Goal: Task Accomplishment & Management: Manage account settings

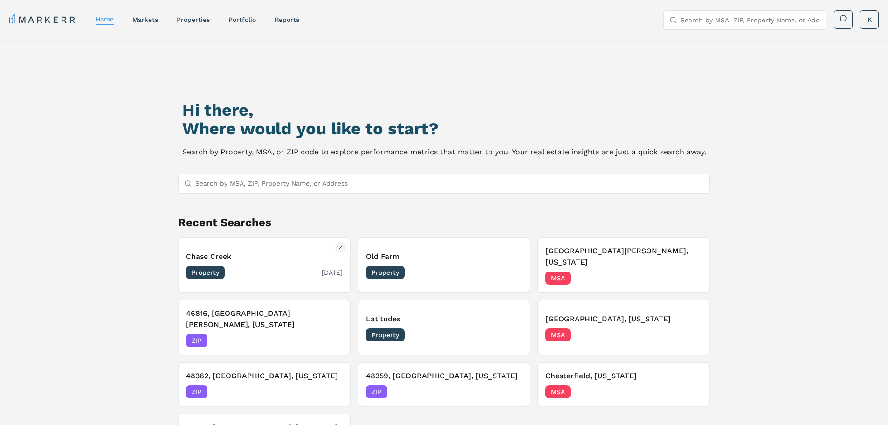
click at [215, 251] on h3 "Chase Creek" at bounding box center [264, 256] width 157 height 11
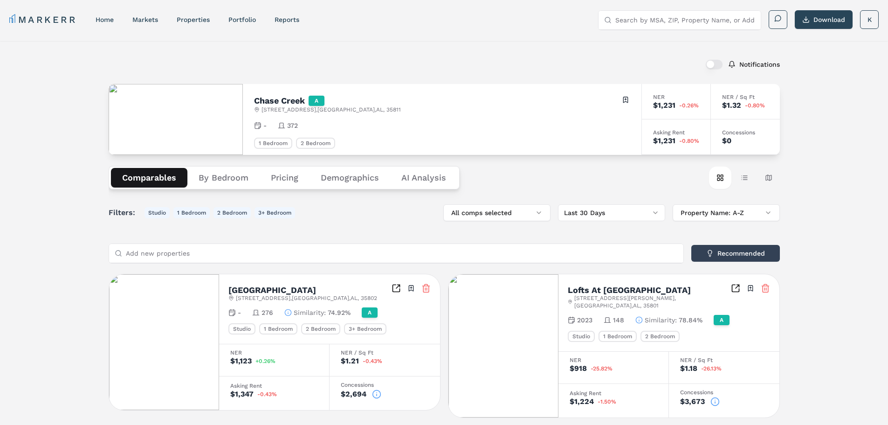
click at [325, 218] on div "Filters: Studio 1 Bedroom 2 Bedroom 3+ Bedroom All comps selected Last 30 Days …" at bounding box center [444, 212] width 671 height 17
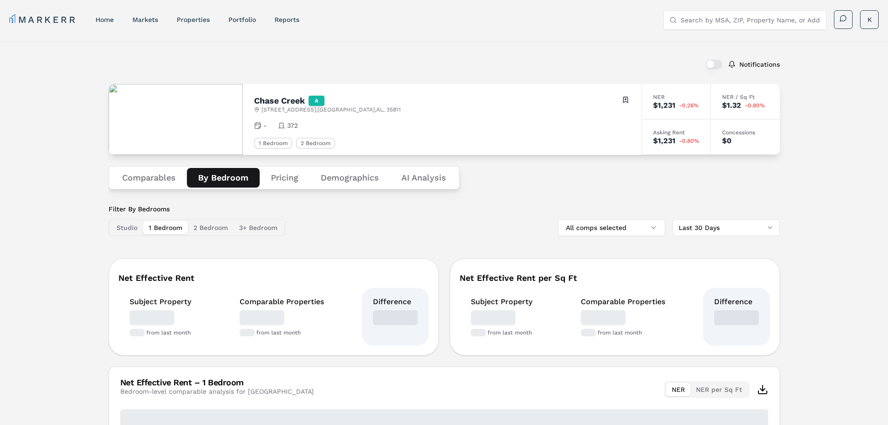
click at [212, 180] on button "By Bedroom" at bounding box center [223, 178] width 73 height 20
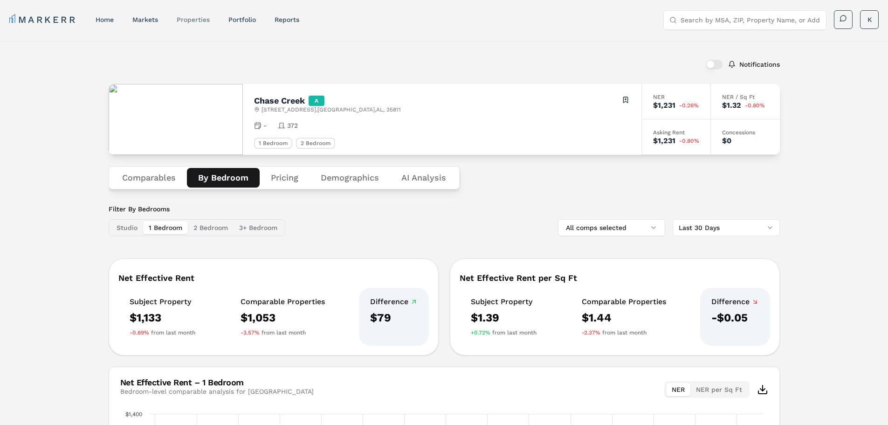
click at [192, 19] on link "properties" at bounding box center [193, 19] width 33 height 7
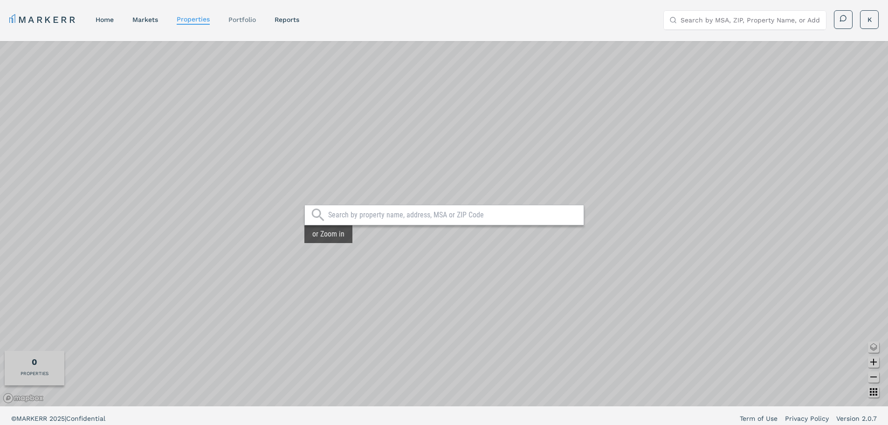
click at [238, 21] on link "Portfolio" at bounding box center [242, 19] width 28 height 7
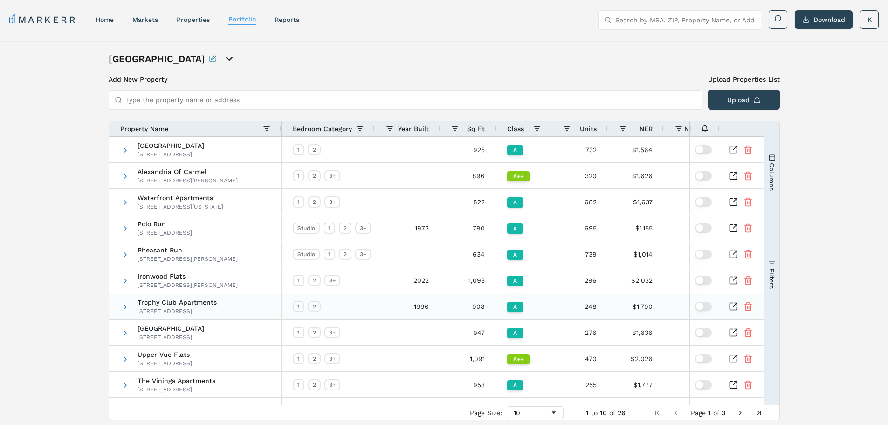
click at [186, 301] on span "Trophy Club Apartments" at bounding box center [177, 302] width 79 height 7
click at [733, 305] on icon "Inspect Comparable" at bounding box center [733, 306] width 9 height 9
click at [740, 77] on label "Upload Properties List" at bounding box center [744, 79] width 72 height 9
click at [740, 90] on button "Upload" at bounding box center [744, 100] width 72 height 20
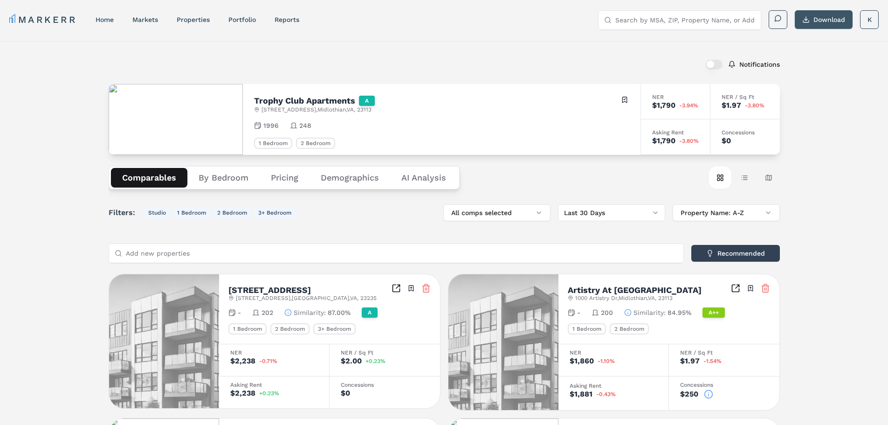
click at [814, 20] on button "Download" at bounding box center [824, 19] width 58 height 19
